Goal: Task Accomplishment & Management: Complete application form

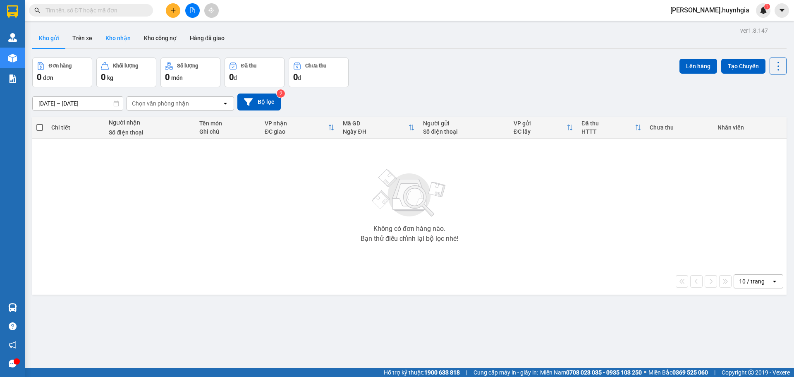
click at [125, 39] on button "Kho nhận" at bounding box center [118, 38] width 38 height 20
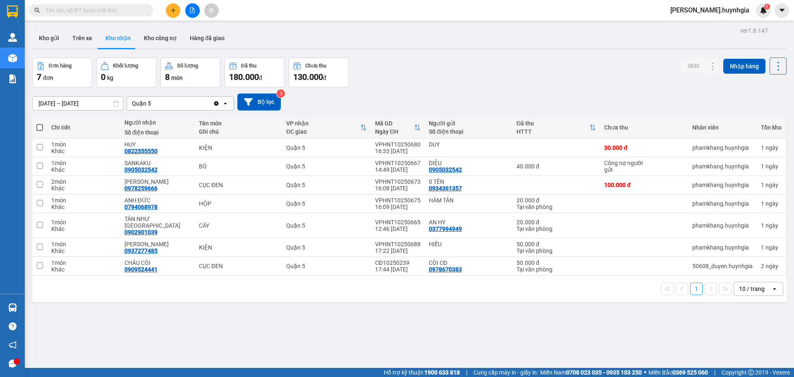
click at [754, 285] on div "10 / trang" at bounding box center [752, 289] width 26 height 8
click at [758, 259] on div "100 / trang" at bounding box center [753, 263] width 50 height 15
drag, startPoint x: 100, startPoint y: 105, endPoint x: 99, endPoint y: 98, distance: 7.1
click at [100, 103] on input "[DATE] – [DATE]" at bounding box center [78, 103] width 90 height 13
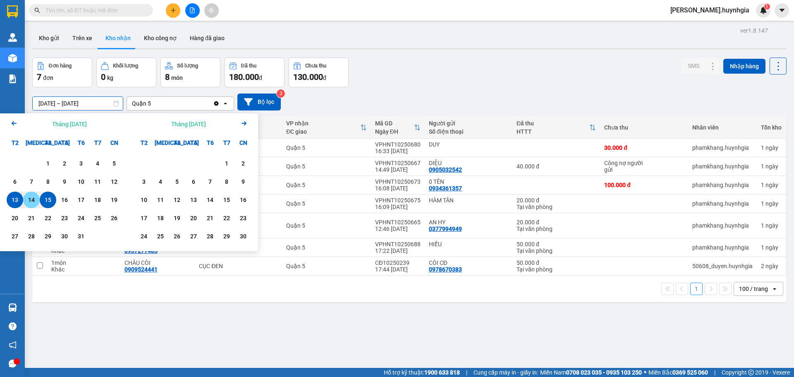
click at [31, 201] on div "14" at bounding box center [32, 200] width 12 height 10
click at [43, 201] on div "15" at bounding box center [48, 200] width 12 height 10
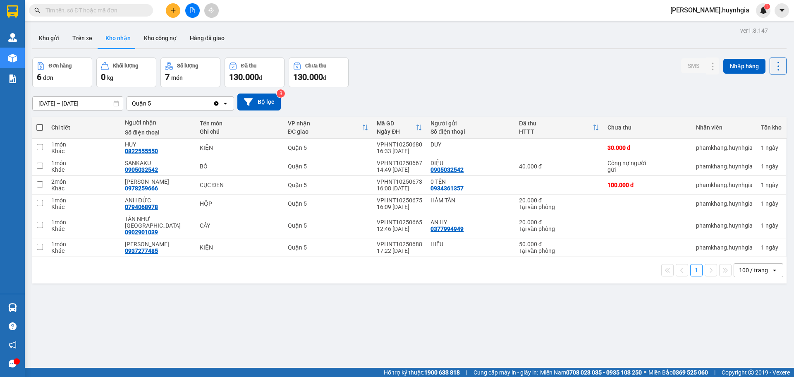
drag, startPoint x: 771, startPoint y: 70, endPoint x: 773, endPoint y: 75, distance: 5.4
click at [773, 70] on icon at bounding box center [779, 66] width 12 height 12
click at [767, 100] on span "Làm mới" at bounding box center [760, 103] width 23 height 8
click at [86, 38] on button "Trên xe" at bounding box center [82, 38] width 33 height 20
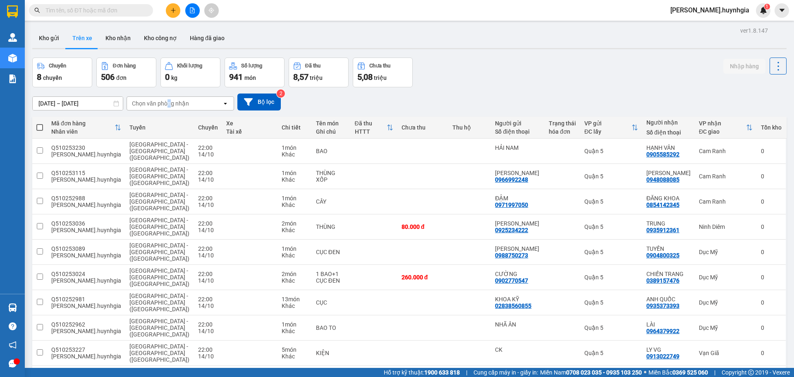
click at [169, 102] on div "Chọn văn phòng nhận" at bounding box center [160, 103] width 57 height 8
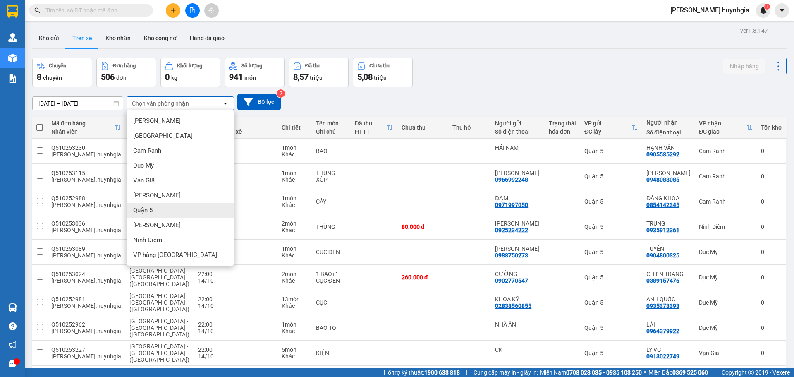
click at [151, 211] on span "Quận 5" at bounding box center [142, 210] width 19 height 8
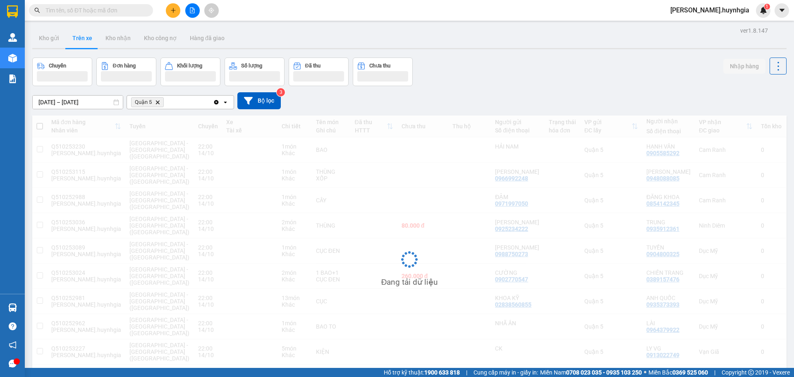
click at [88, 104] on input "[DATE] – [DATE]" at bounding box center [78, 102] width 90 height 13
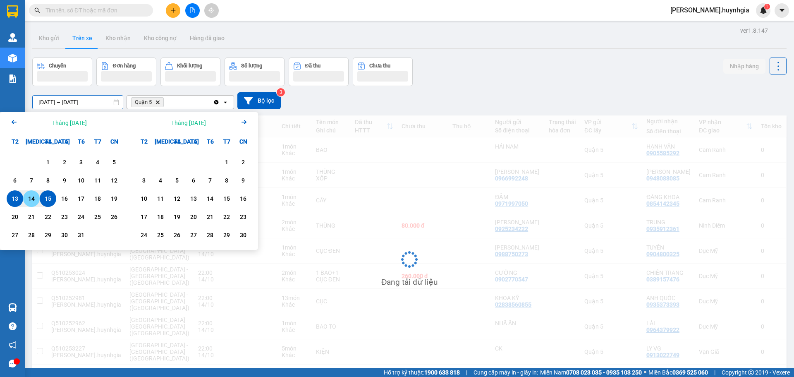
click at [34, 199] on div "14" at bounding box center [32, 199] width 12 height 10
click at [49, 200] on div "15" at bounding box center [48, 199] width 12 height 10
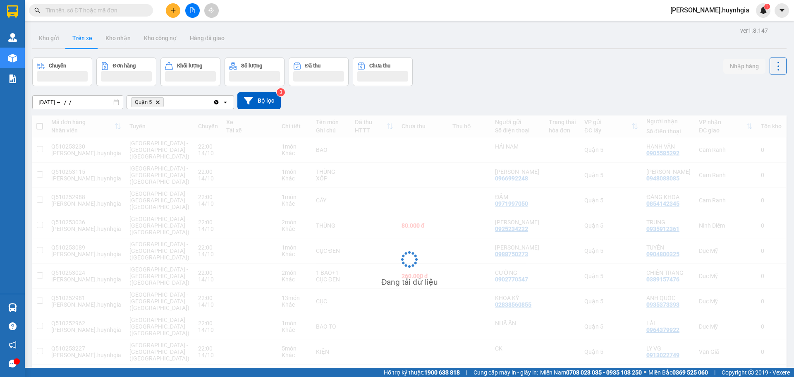
type input "[DATE] – [DATE]"
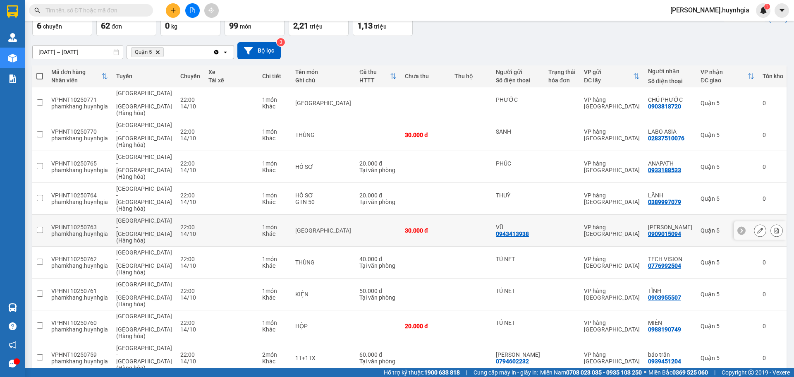
scroll to position [57, 0]
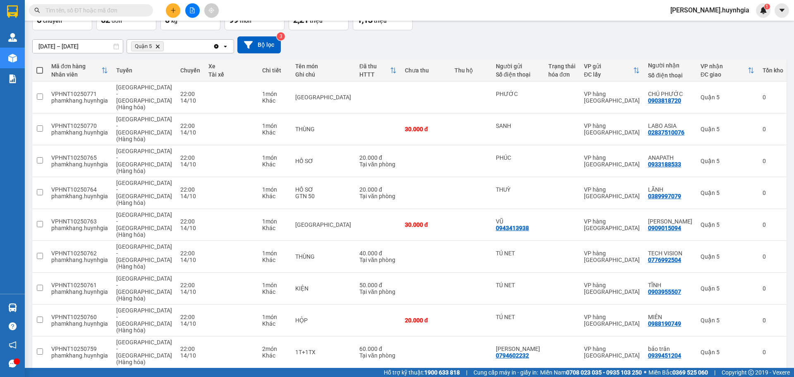
click at [755, 324] on div "100 / trang" at bounding box center [753, 328] width 50 height 15
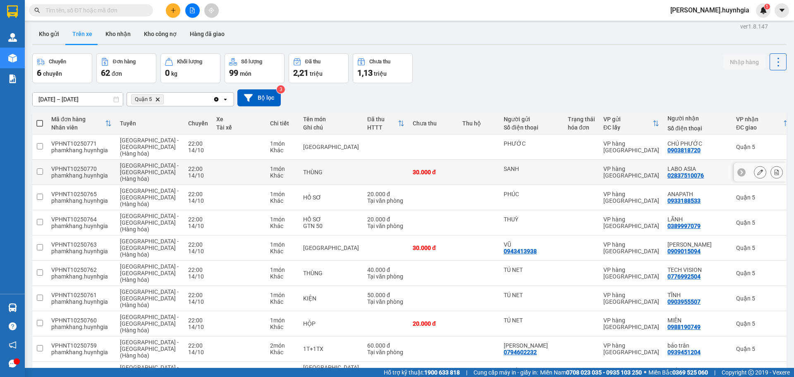
scroll to position [0, 0]
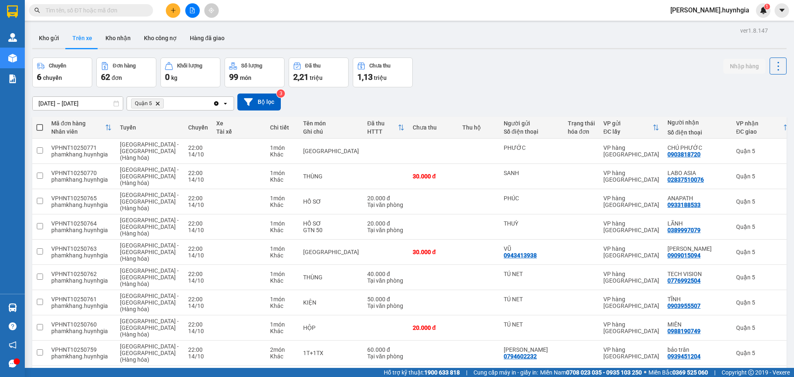
drag, startPoint x: 42, startPoint y: 126, endPoint x: 46, endPoint y: 125, distance: 4.7
click at [43, 126] on span at bounding box center [39, 127] width 7 height 7
click at [40, 123] on input "checkbox" at bounding box center [40, 123] width 0 height 0
checkbox input "true"
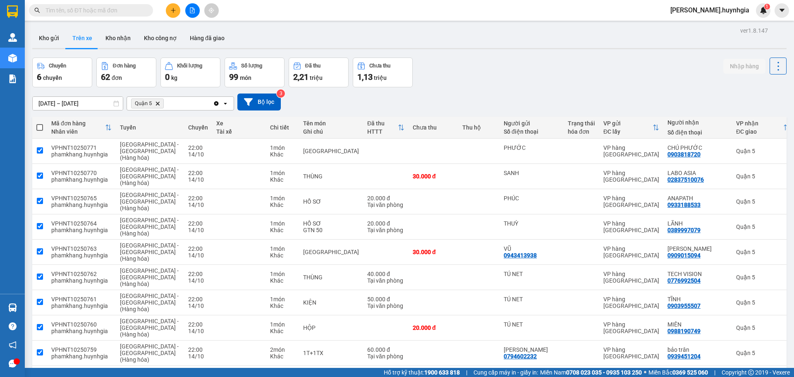
checkbox input "true"
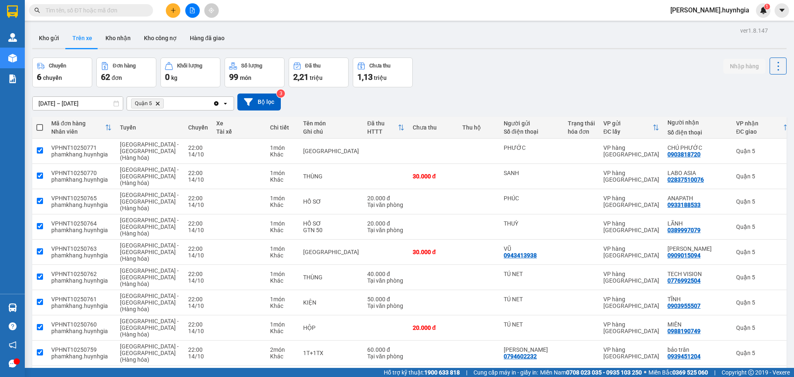
checkbox input "true"
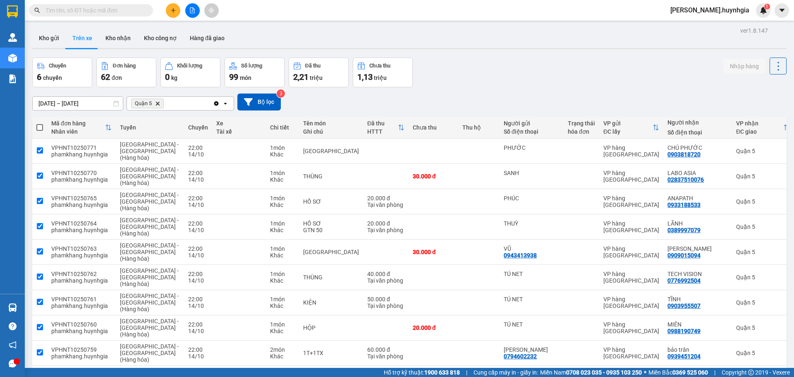
checkbox input "true"
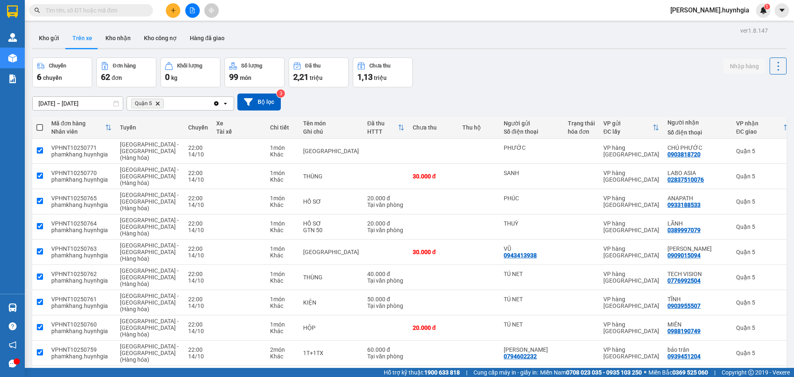
checkbox input "true"
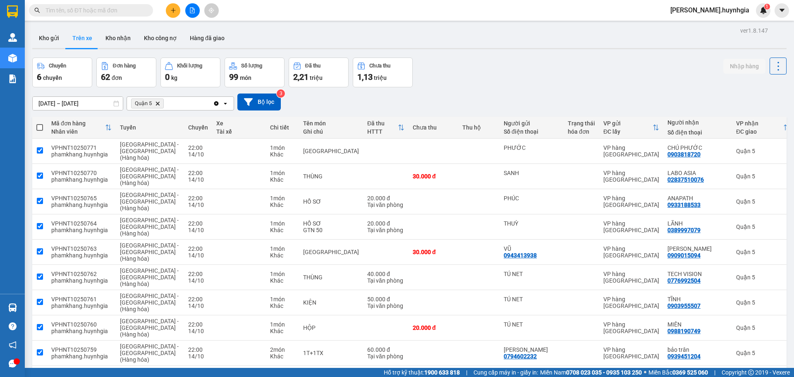
checkbox input "true"
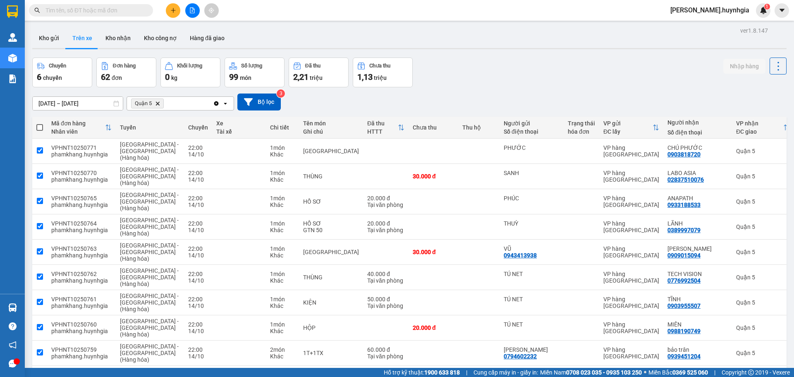
checkbox input "true"
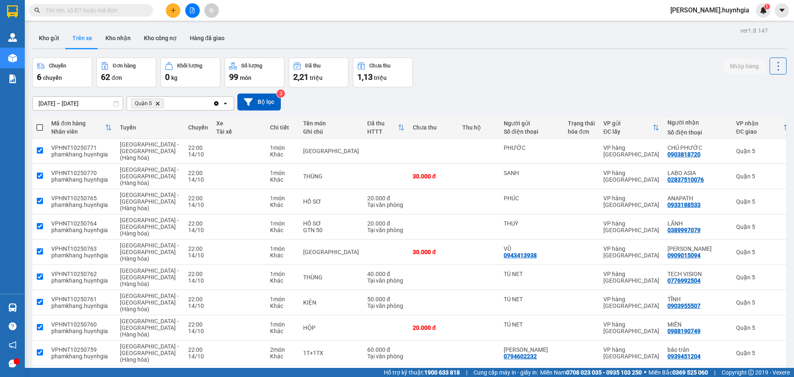
checkbox input "true"
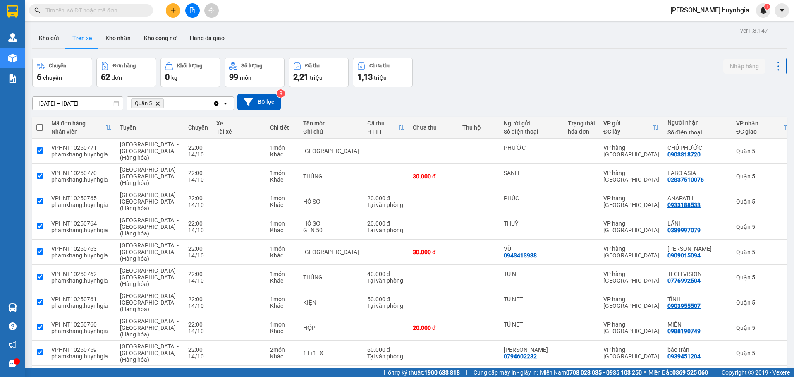
checkbox input "true"
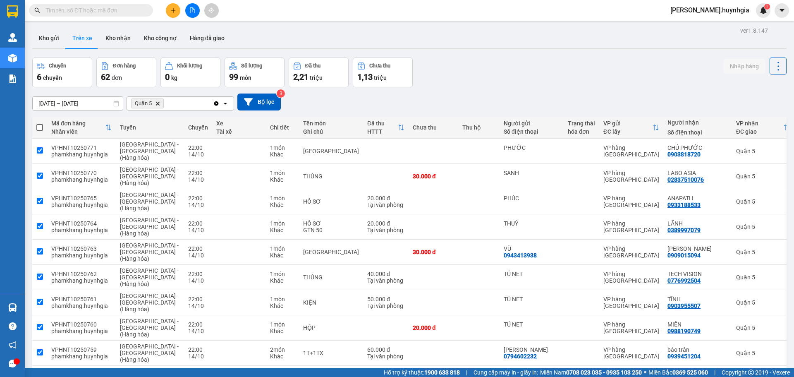
checkbox input "true"
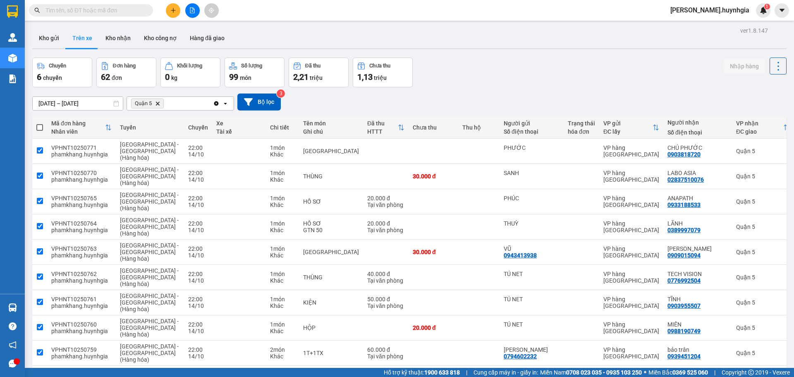
checkbox input "true"
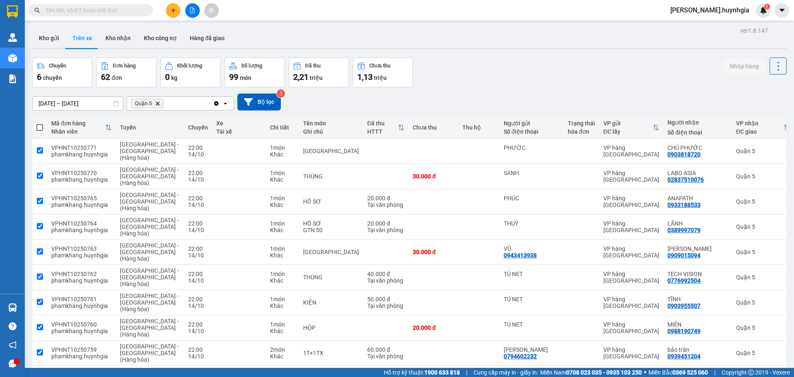
checkbox input "true"
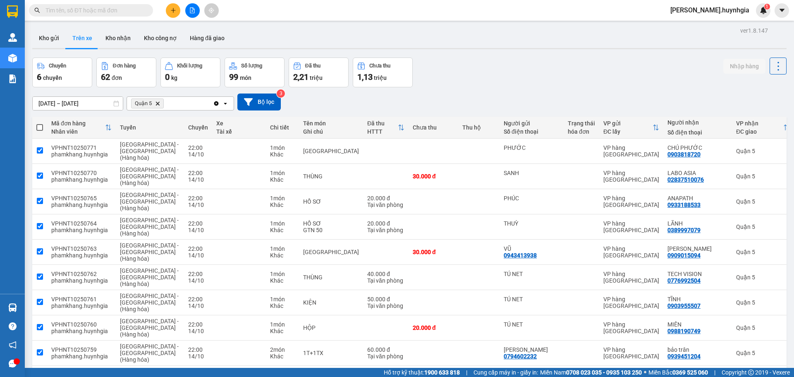
checkbox input "true"
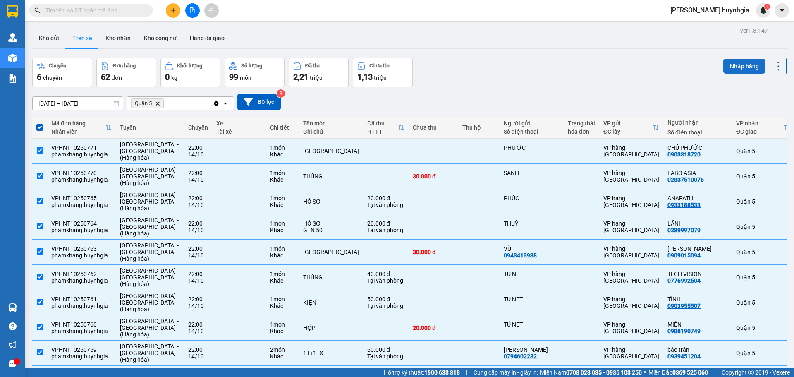
click at [738, 65] on button "Nhập hàng" at bounding box center [745, 66] width 42 height 15
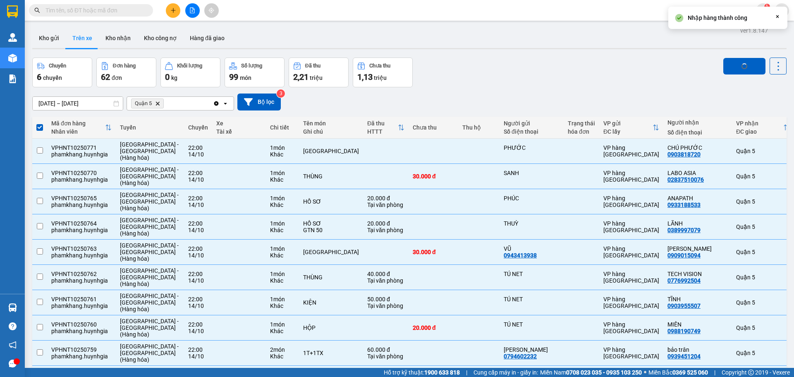
checkbox input "false"
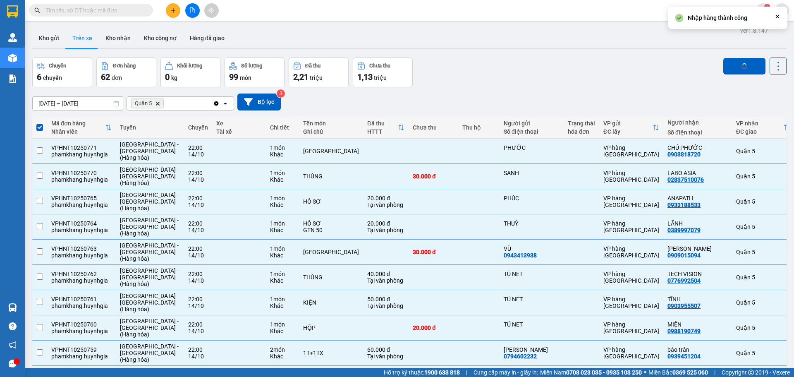
checkbox input "false"
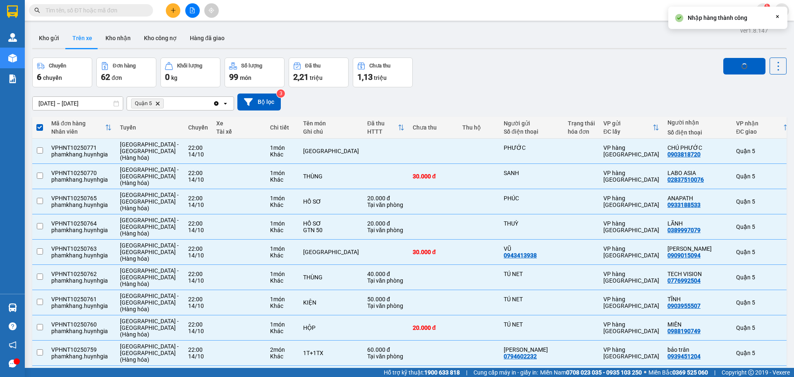
checkbox input "false"
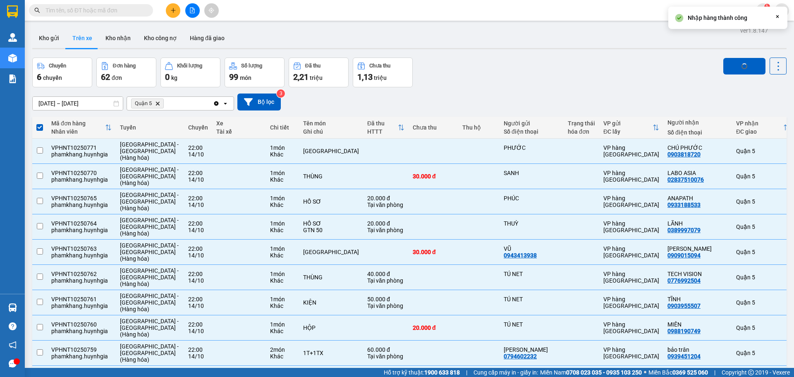
checkbox input "false"
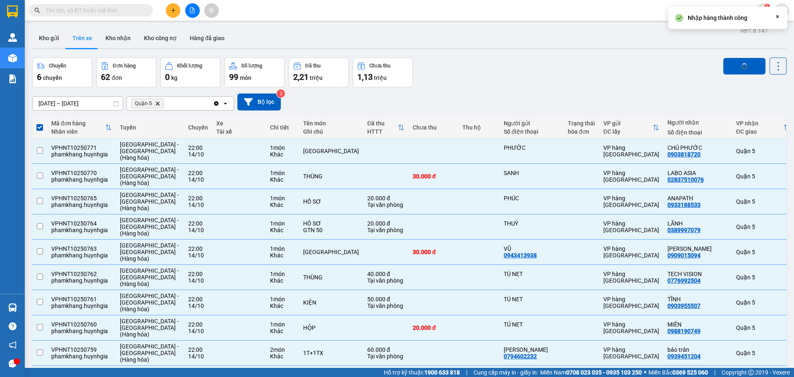
checkbox input "false"
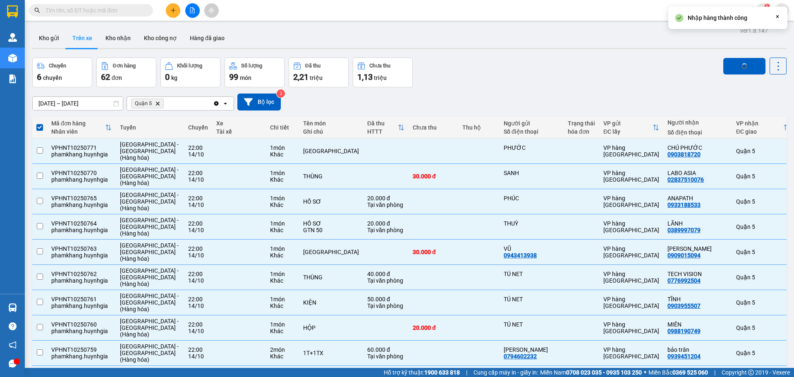
checkbox input "false"
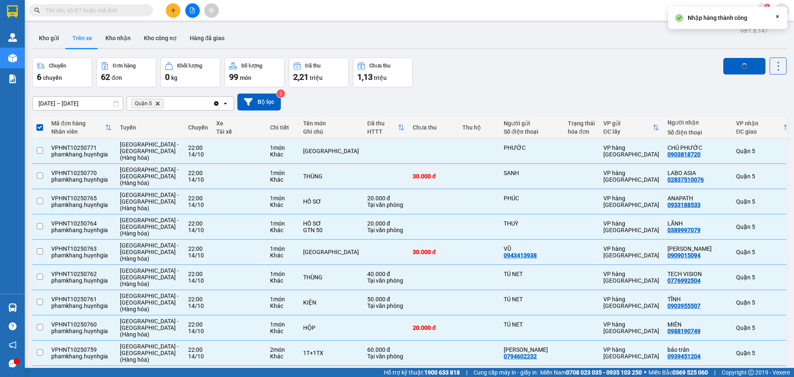
checkbox input "false"
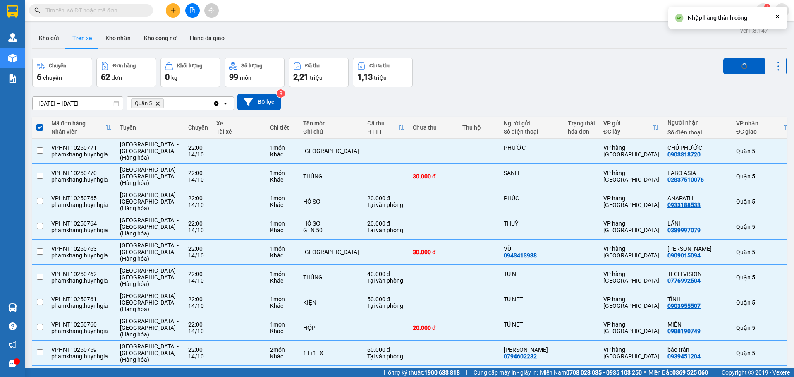
checkbox input "false"
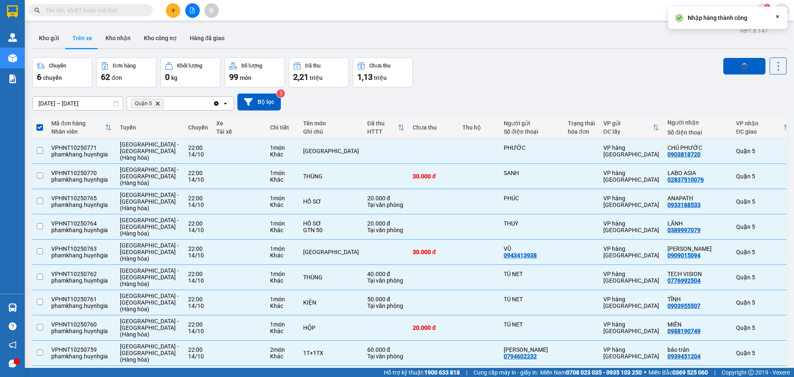
checkbox input "false"
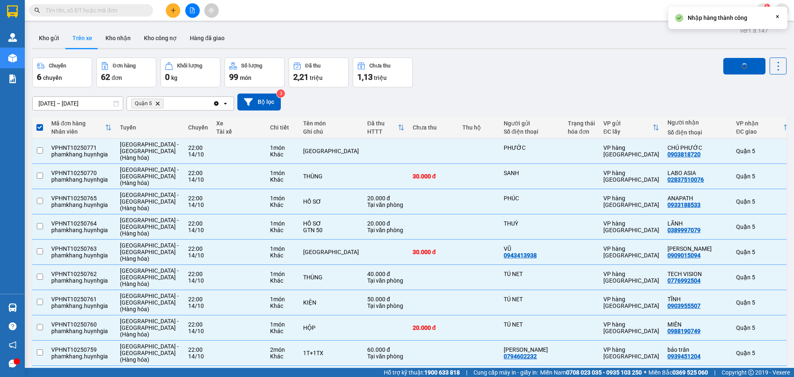
checkbox input "false"
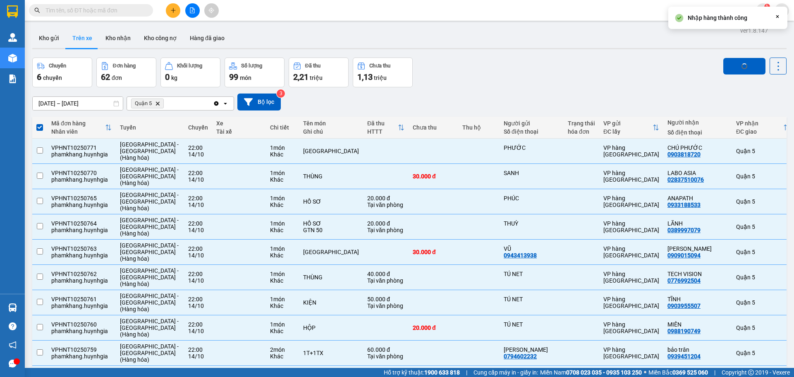
checkbox input "false"
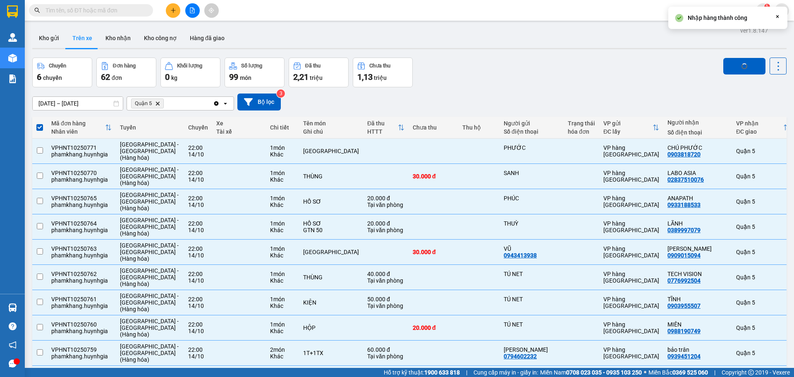
checkbox input "false"
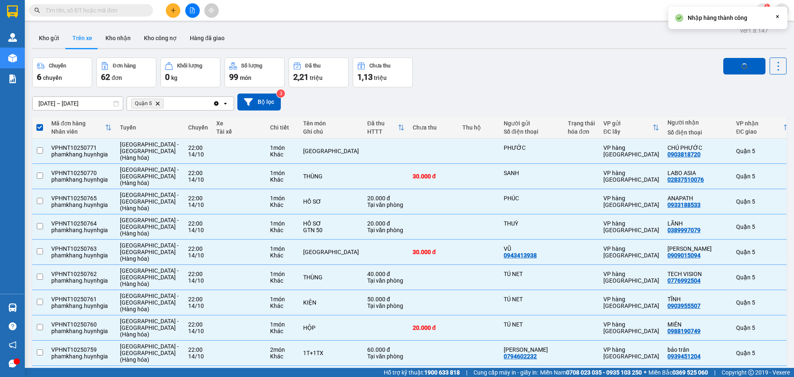
checkbox input "false"
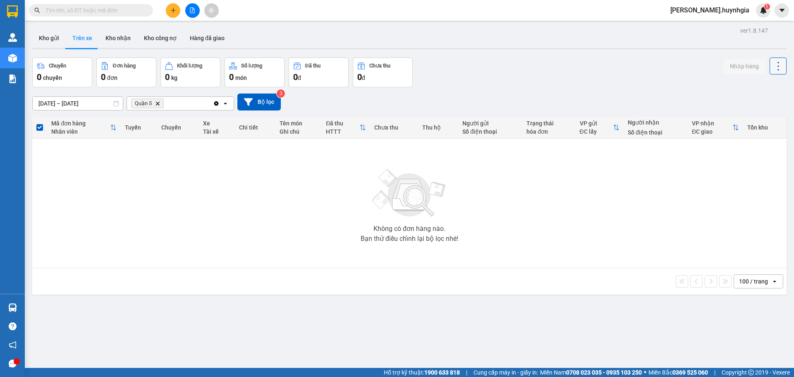
click at [776, 67] on icon at bounding box center [779, 66] width 12 height 12
click at [762, 92] on span "Làm mới" at bounding box center [760, 88] width 23 height 8
click at [158, 101] on icon "Delete" at bounding box center [157, 103] width 5 height 5
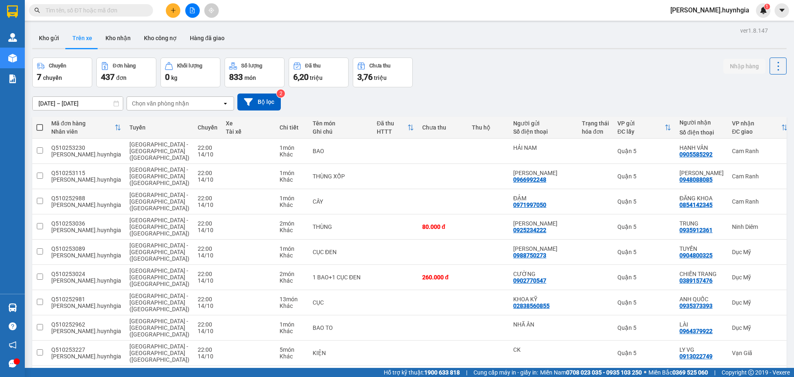
click at [218, 98] on div "Chọn văn phòng nhận" at bounding box center [174, 103] width 95 height 13
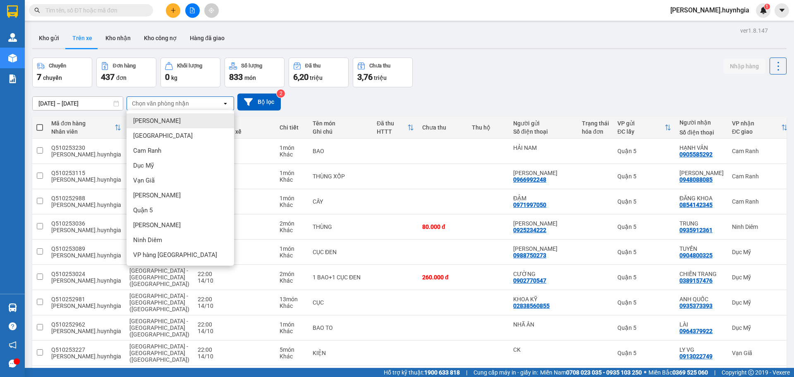
click at [190, 121] on div "[PERSON_NAME]" at bounding box center [181, 120] width 108 height 15
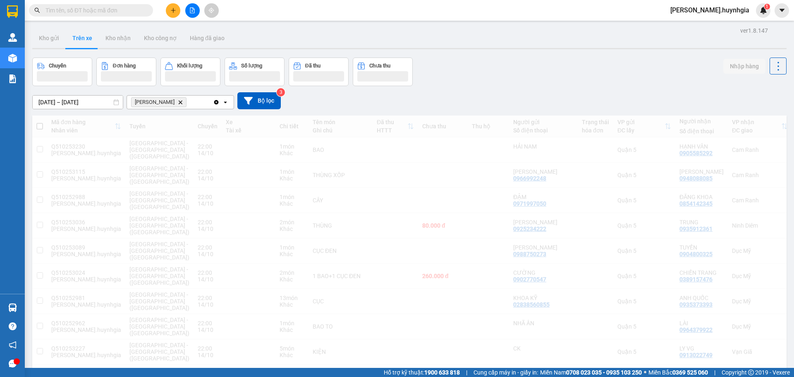
click at [178, 101] on icon "Delete" at bounding box center [180, 102] width 5 height 5
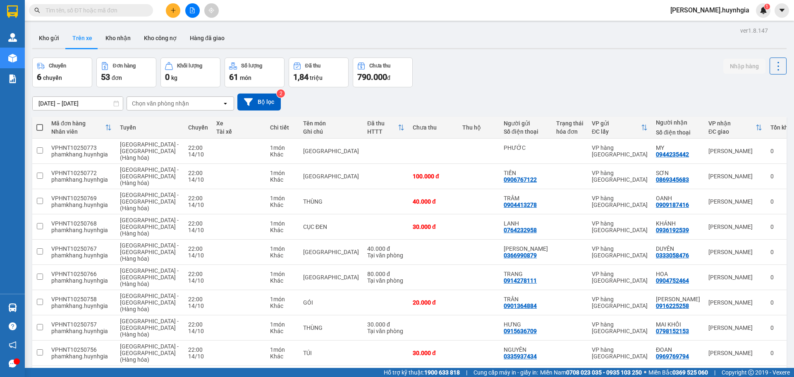
click at [56, 10] on input "text" at bounding box center [95, 10] width 98 height 9
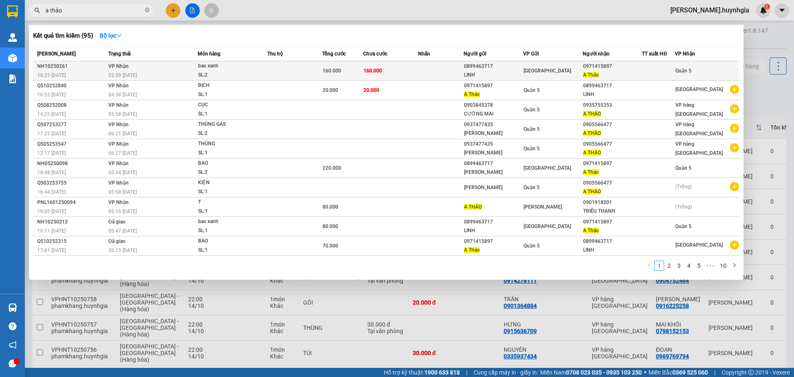
type input "a thảo"
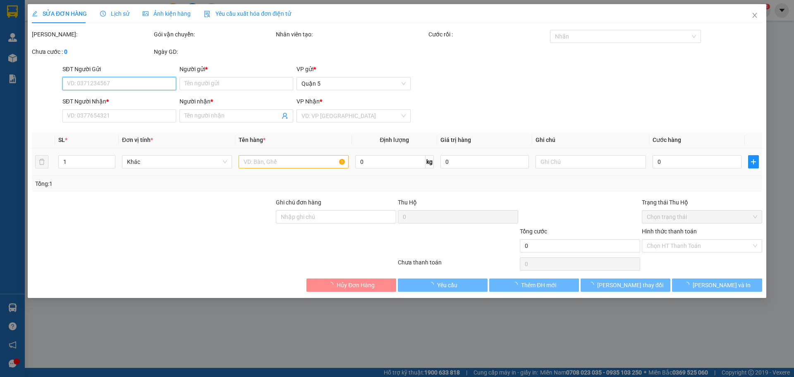
type input "0899463717"
type input "LINH"
type input "0971415897"
type input "A Thảo"
type input "160.000"
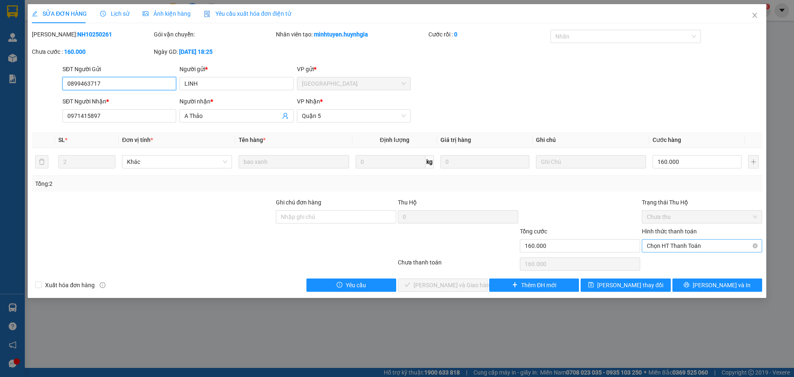
click at [683, 244] on span "Chọn HT Thanh Toán" at bounding box center [702, 246] width 110 height 12
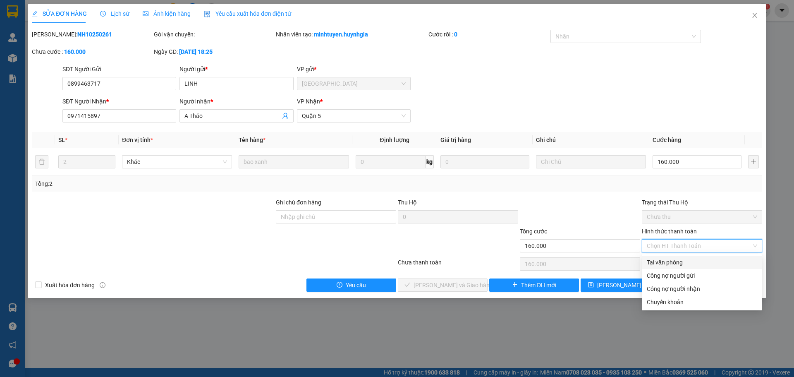
click at [674, 262] on div "Tại văn phòng" at bounding box center [702, 262] width 110 height 9
type input "0"
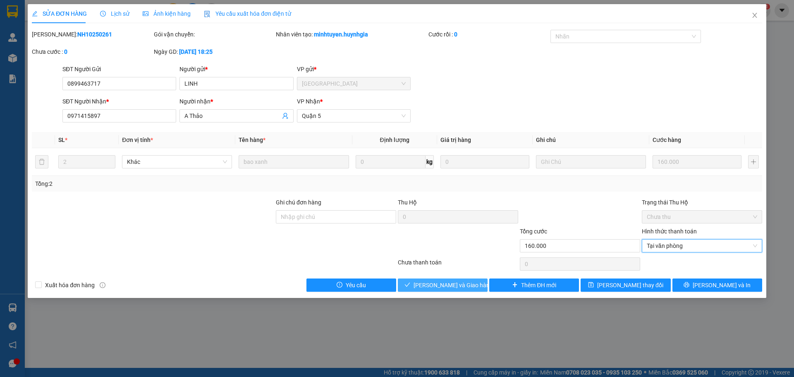
click at [453, 284] on span "[PERSON_NAME] và Giao hàng" at bounding box center [453, 284] width 79 height 9
